Goal: Find specific page/section: Find specific page/section

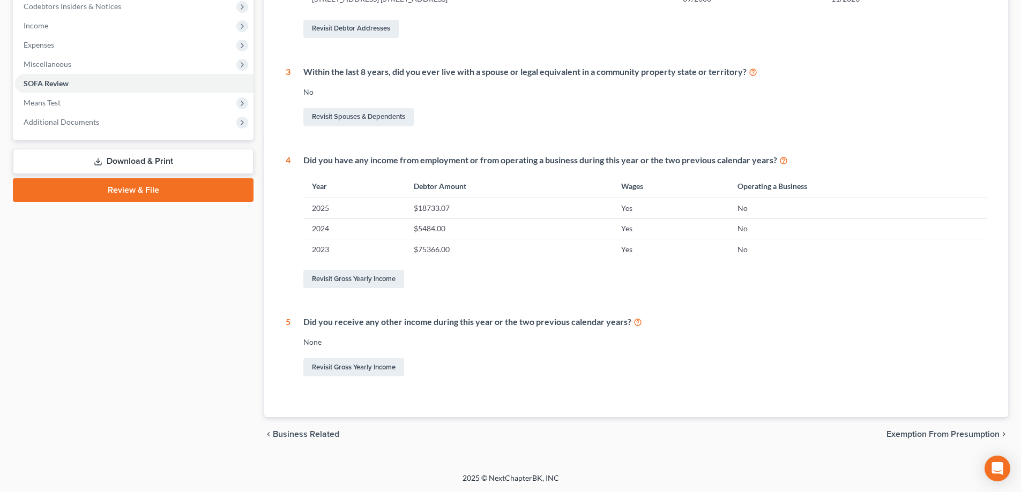
click at [224, 267] on div "Case Dashboard Payments Invoices Payments Payments Credit Report Client Profile" at bounding box center [133, 104] width 251 height 695
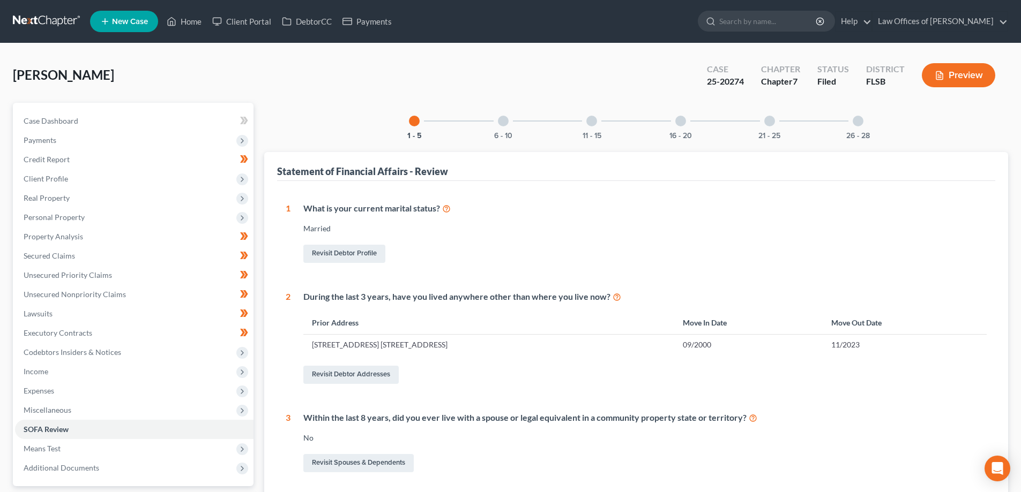
click at [36, 25] on link at bounding box center [47, 21] width 69 height 19
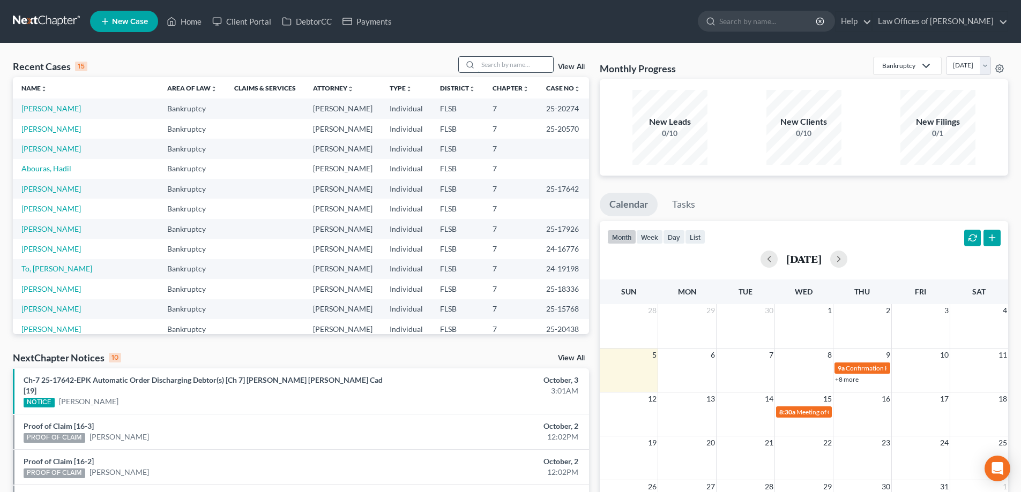
click at [507, 66] on input "search" at bounding box center [515, 65] width 75 height 16
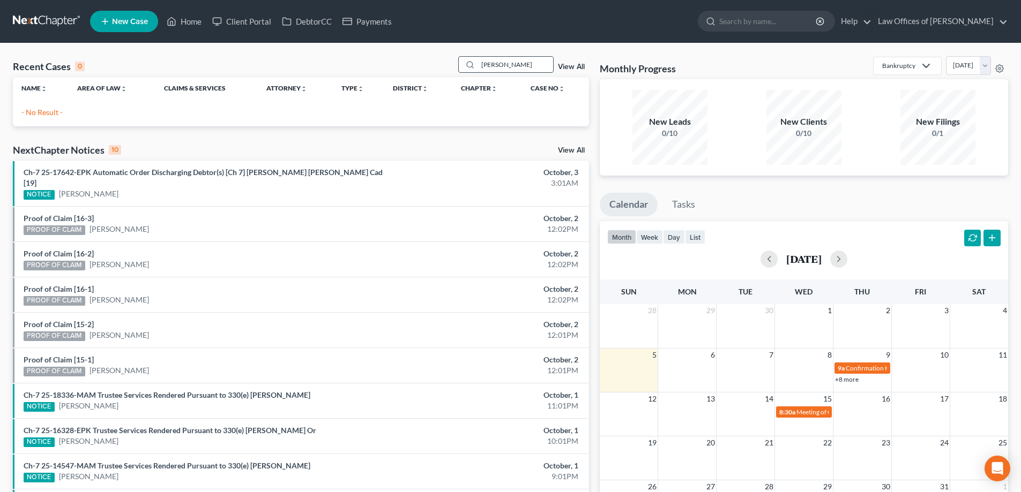
click at [490, 68] on input "[PERSON_NAME]" at bounding box center [515, 65] width 75 height 16
type input "[PERSON_NAME]"
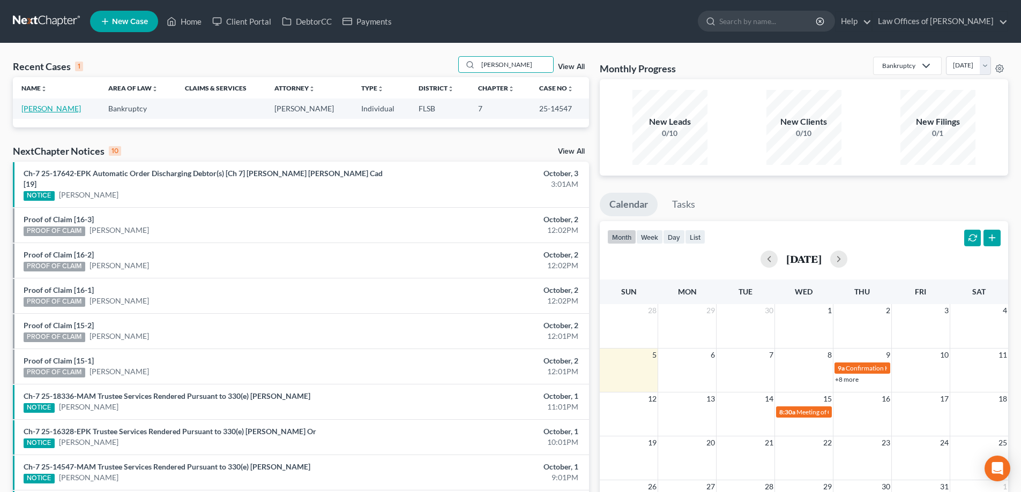
click at [46, 110] on link "[PERSON_NAME]" at bounding box center [50, 108] width 59 height 9
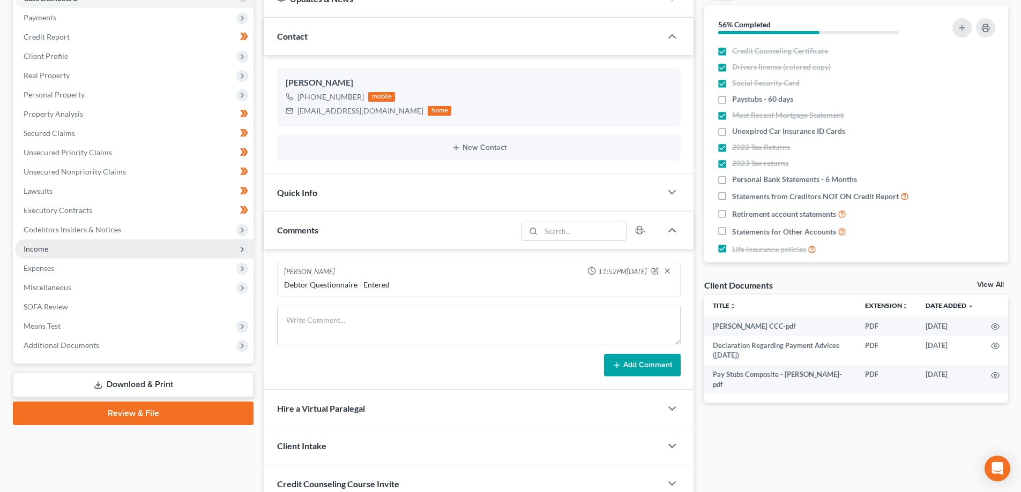
scroll to position [107, 0]
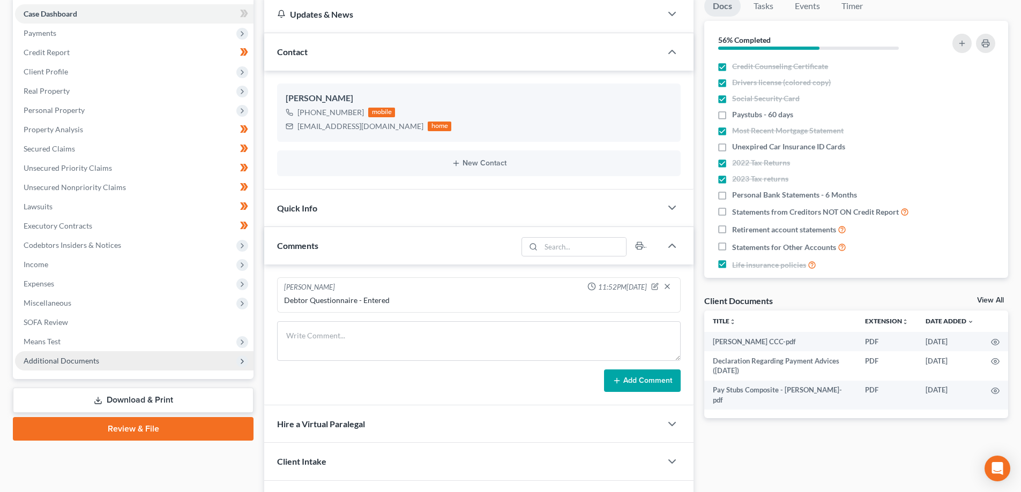
click at [52, 362] on span "Additional Documents" at bounding box center [62, 360] width 76 height 9
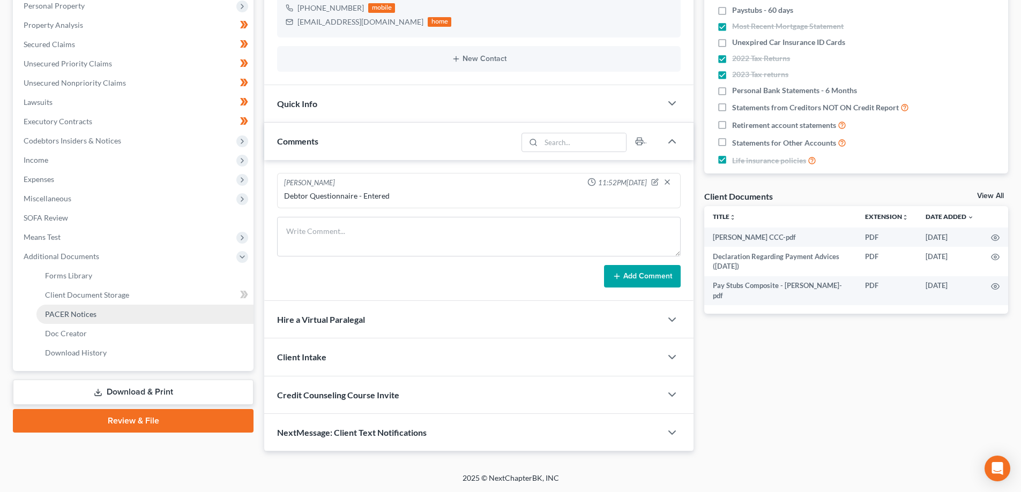
click at [81, 316] on span "PACER Notices" at bounding box center [70, 314] width 51 height 9
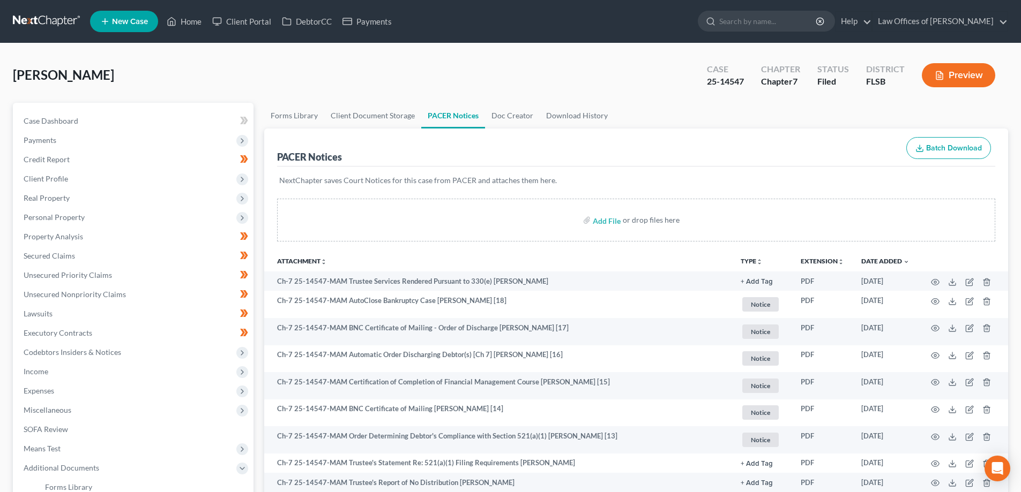
click at [50, 21] on link at bounding box center [47, 21] width 69 height 19
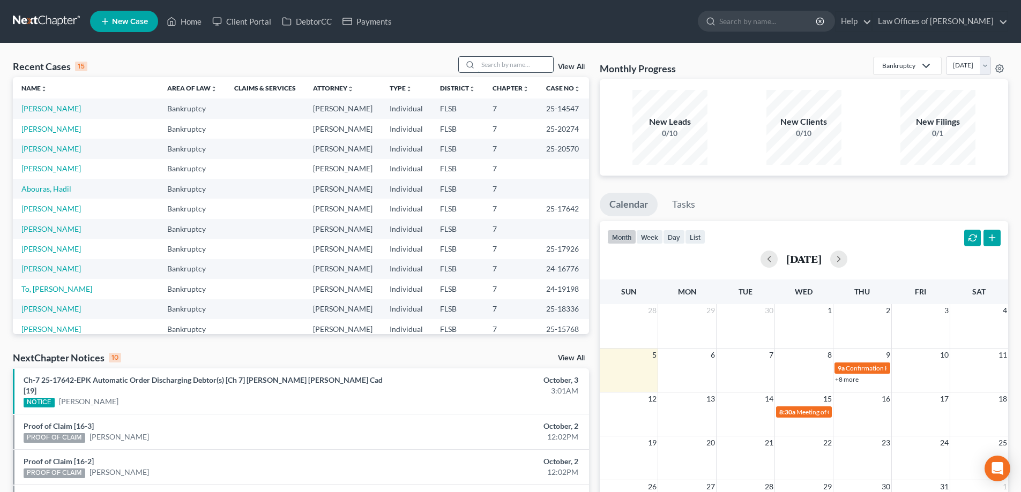
click at [515, 66] on input "search" at bounding box center [515, 65] width 75 height 16
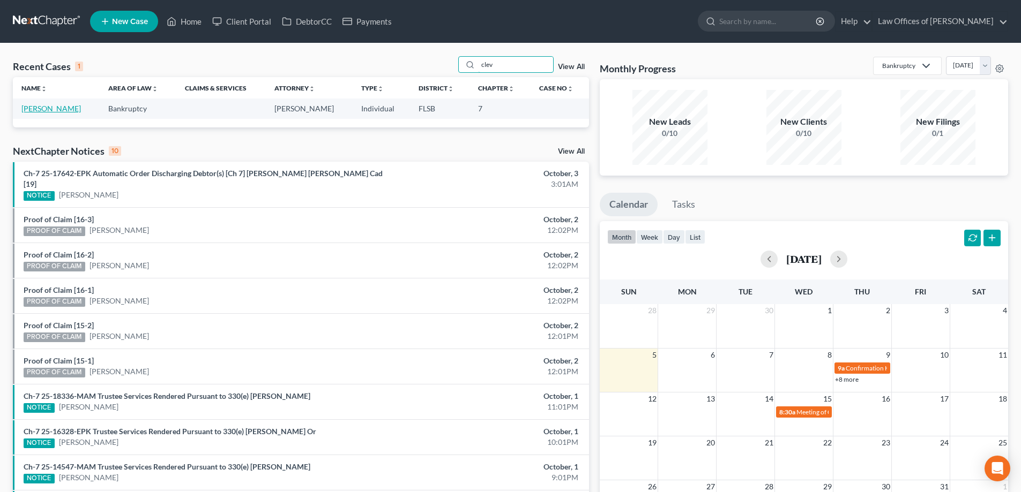
type input "clev"
click at [51, 108] on link "Cleveland, Richard" at bounding box center [50, 108] width 59 height 9
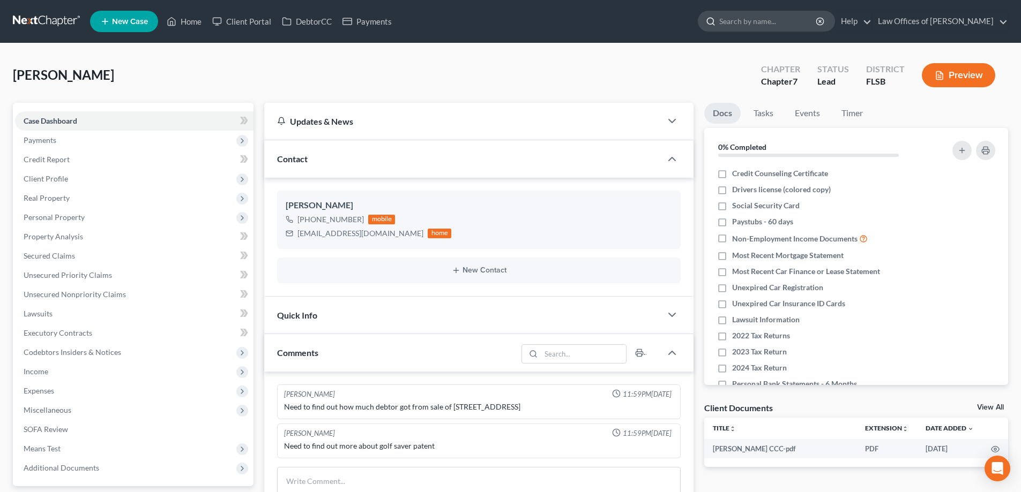
click at [786, 26] on input "search" at bounding box center [768, 21] width 98 height 20
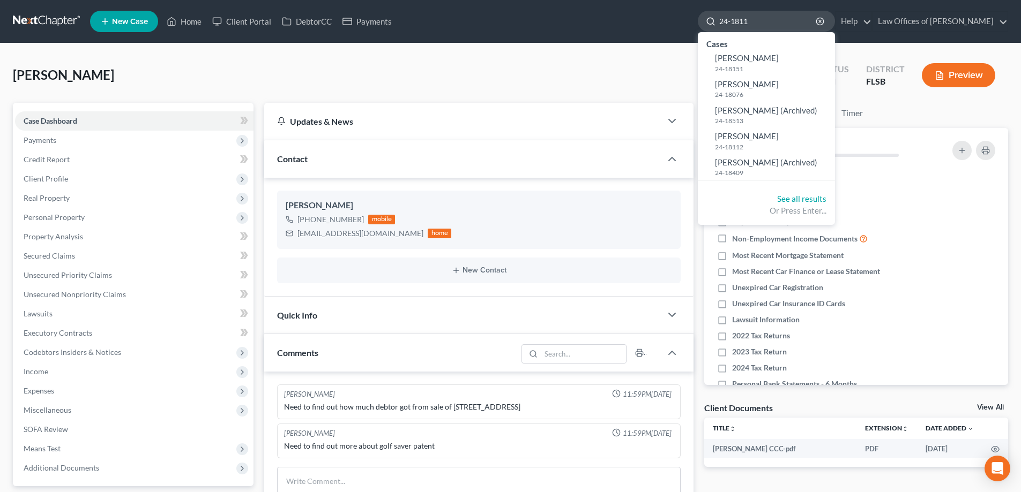
type input "24-18112"
